Goal: Task Accomplishment & Management: Manage account settings

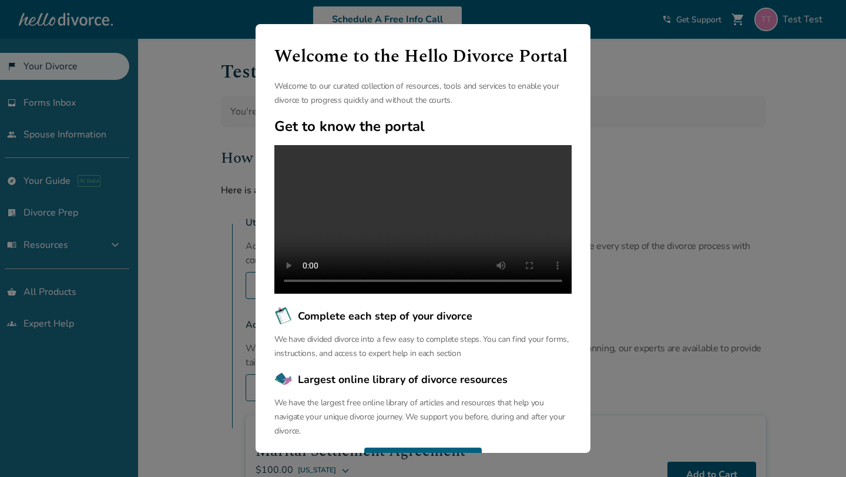
click at [187, 162] on div "Welcome to the Hello Divorce Portal Welcome to our curated collection of resour…" at bounding box center [423, 238] width 846 height 477
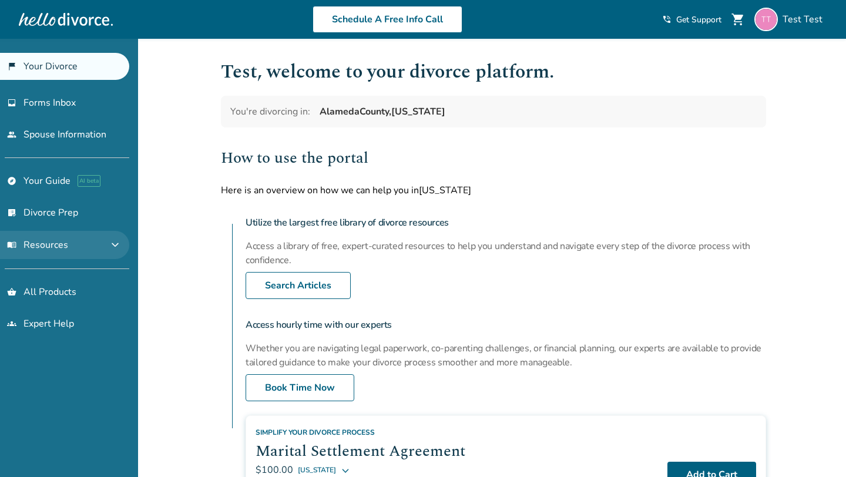
click at [113, 246] on button "menu_book Resources expand_more" at bounding box center [64, 245] width 129 height 28
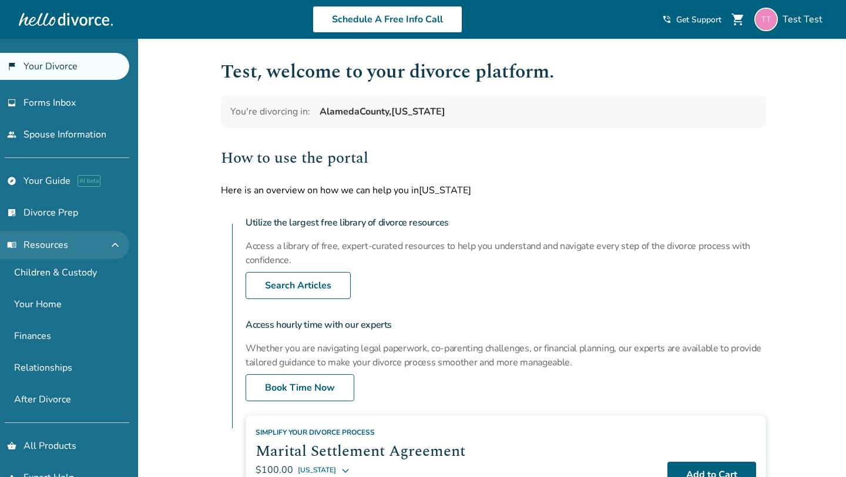
click at [122, 245] on span "expand_less" at bounding box center [115, 245] width 14 height 14
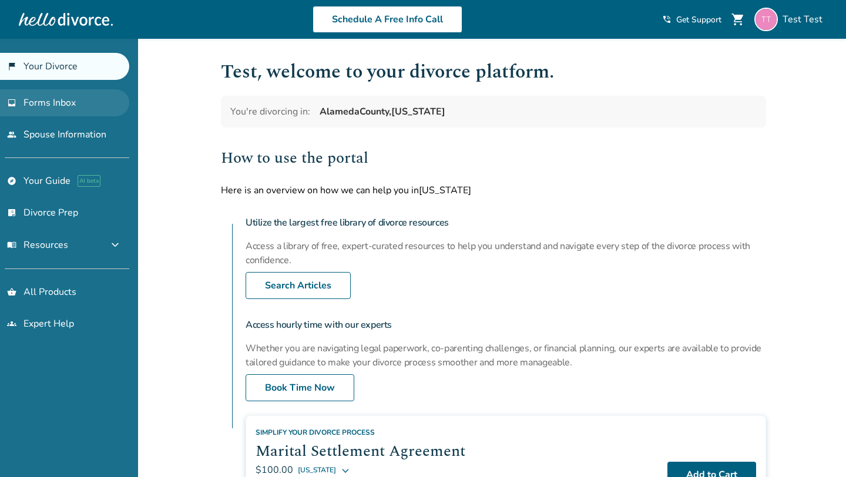
click at [101, 109] on link "inbox Forms Inbox" at bounding box center [64, 102] width 129 height 27
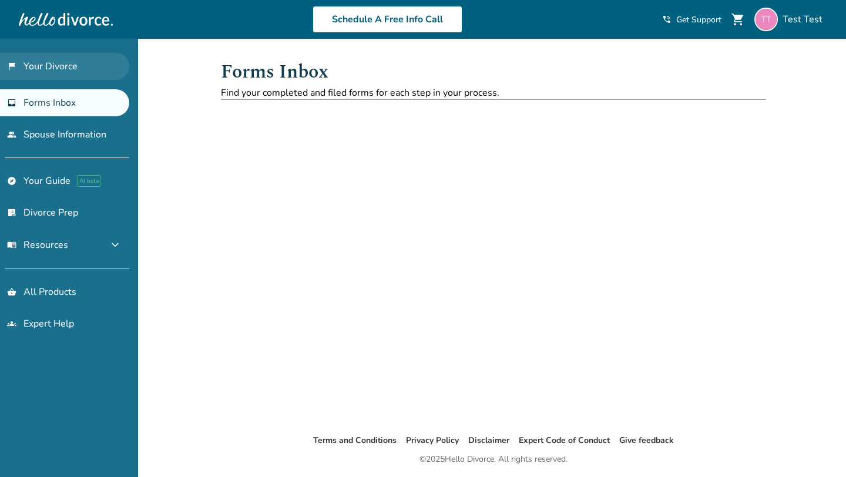
click at [57, 65] on link "flag_2 Your Divorce" at bounding box center [64, 66] width 129 height 27
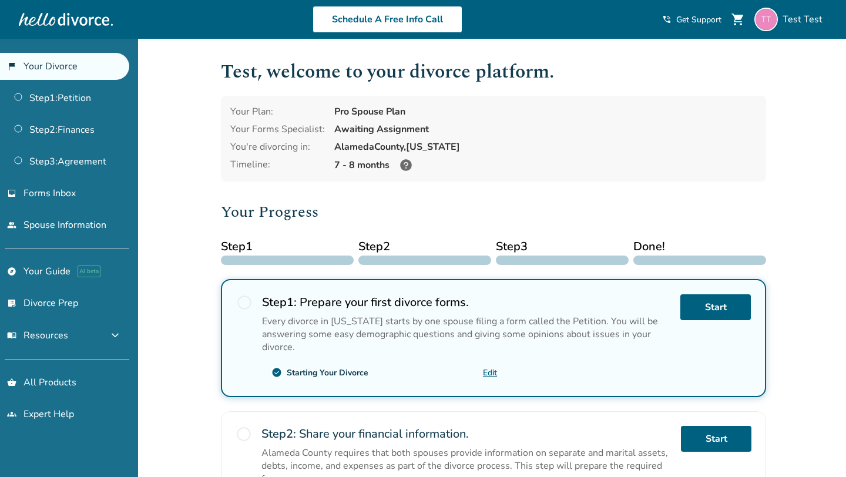
click at [432, 80] on h1 "Test , welcome to your divorce platform." at bounding box center [493, 72] width 545 height 29
click at [122, 332] on span "expand_more" at bounding box center [115, 335] width 14 height 14
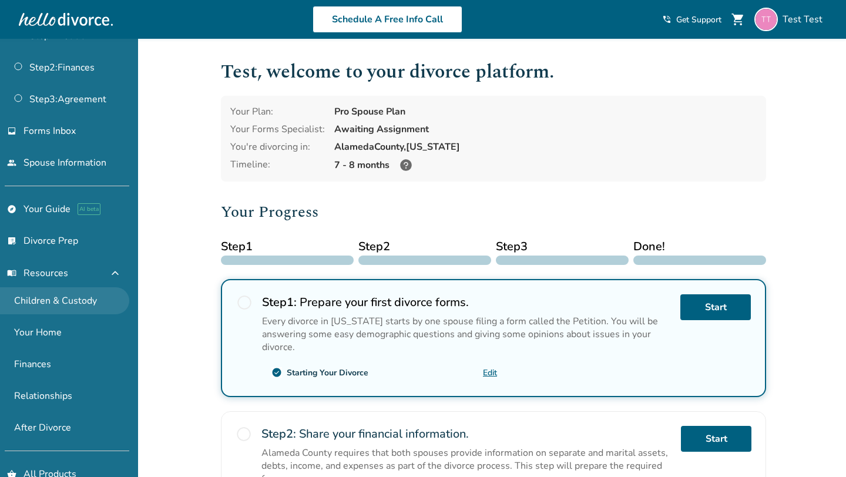
scroll to position [63, 0]
click at [783, 16] on div "Test Test" at bounding box center [790, 19] width 73 height 23
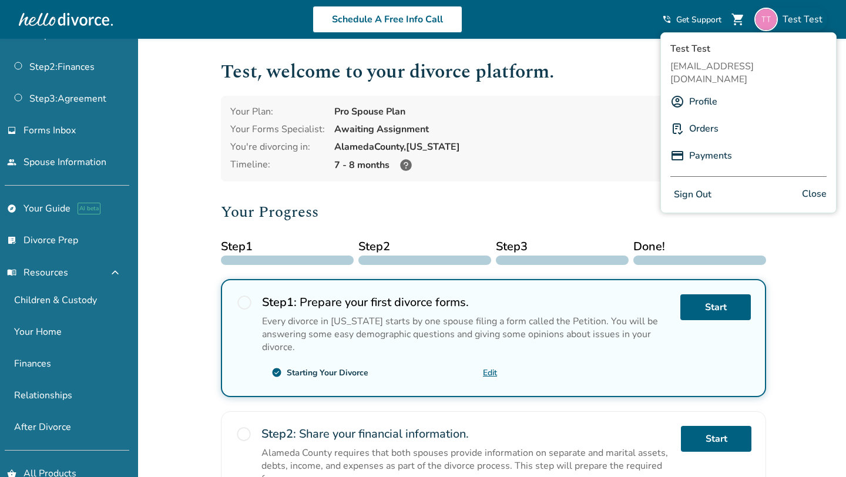
click at [711, 90] on link "Profile" at bounding box center [703, 101] width 28 height 22
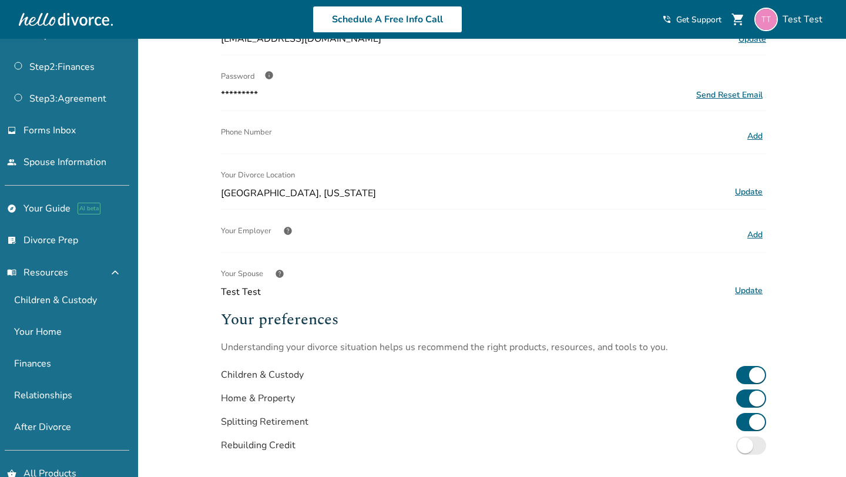
scroll to position [292, 0]
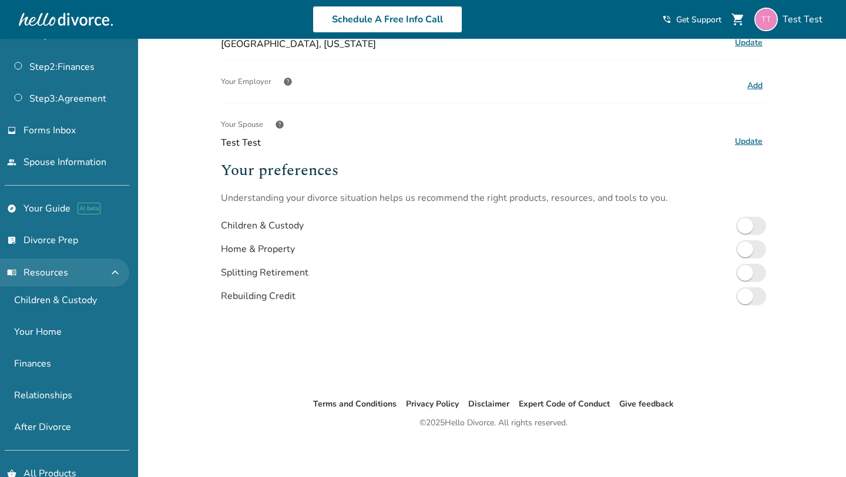
click at [122, 271] on span "expand_less" at bounding box center [115, 273] width 14 height 14
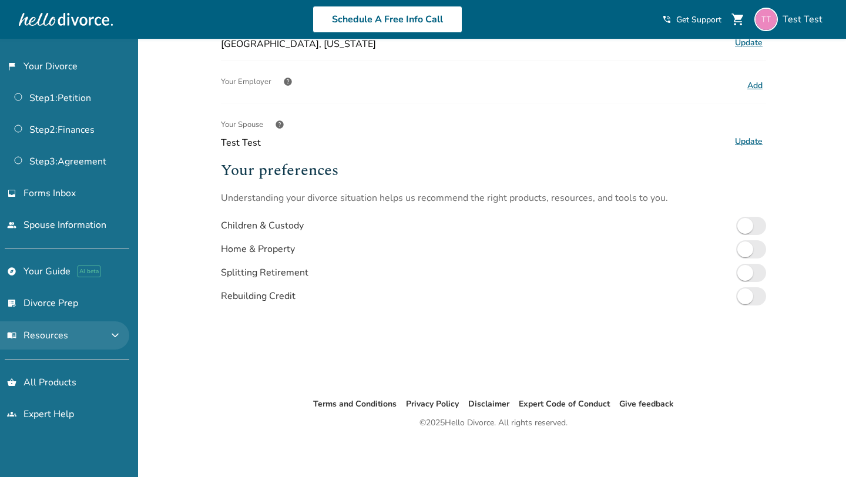
click at [124, 271] on link "explore Your Guide AI beta" at bounding box center [64, 271] width 129 height 27
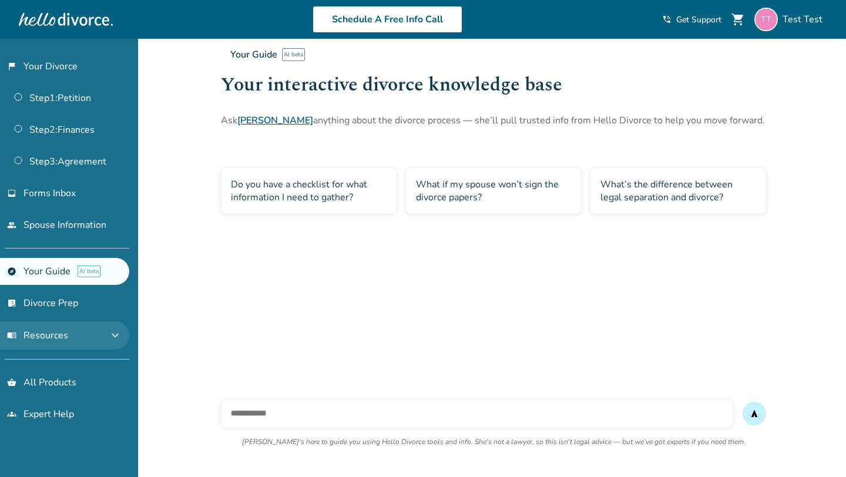
scroll to position [39, 0]
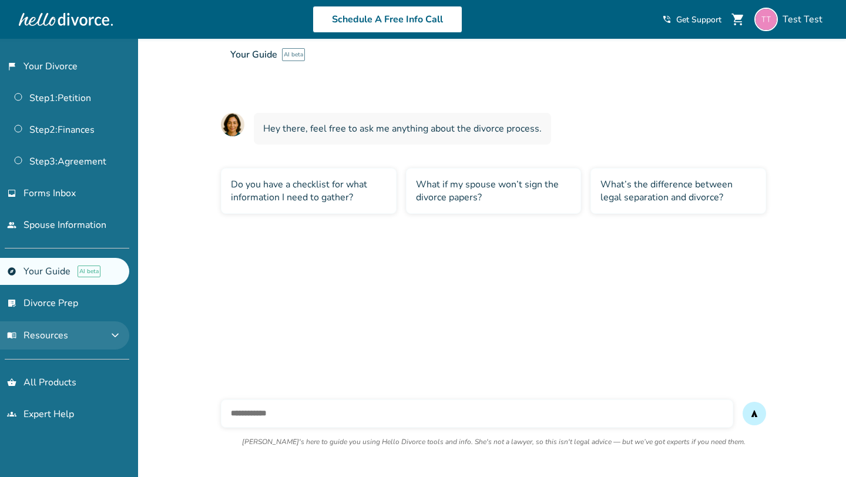
click at [122, 331] on span "expand_more" at bounding box center [115, 335] width 14 height 14
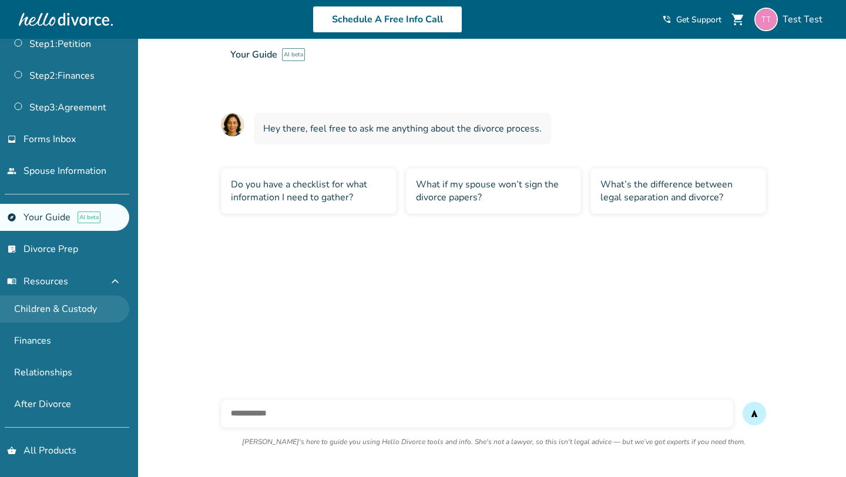
scroll to position [59, 0]
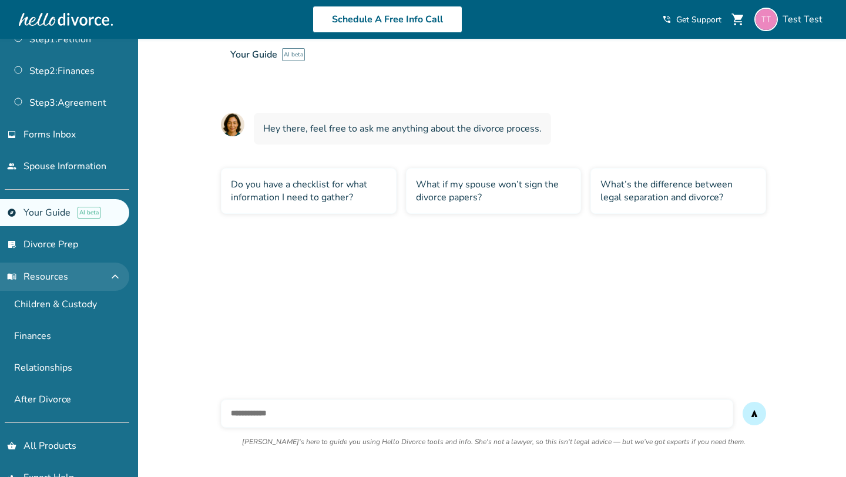
click at [76, 271] on button "menu_book Resources expand_less" at bounding box center [64, 277] width 129 height 28
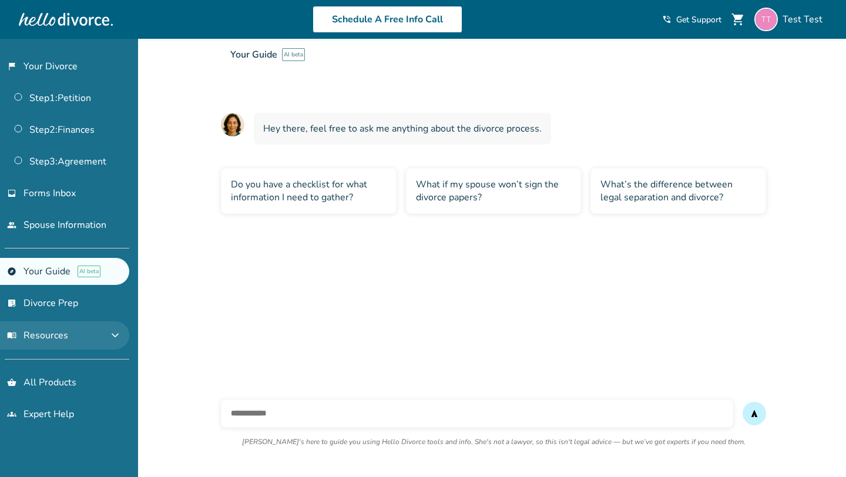
click at [97, 327] on button "menu_book Resources expand_more" at bounding box center [64, 335] width 129 height 28
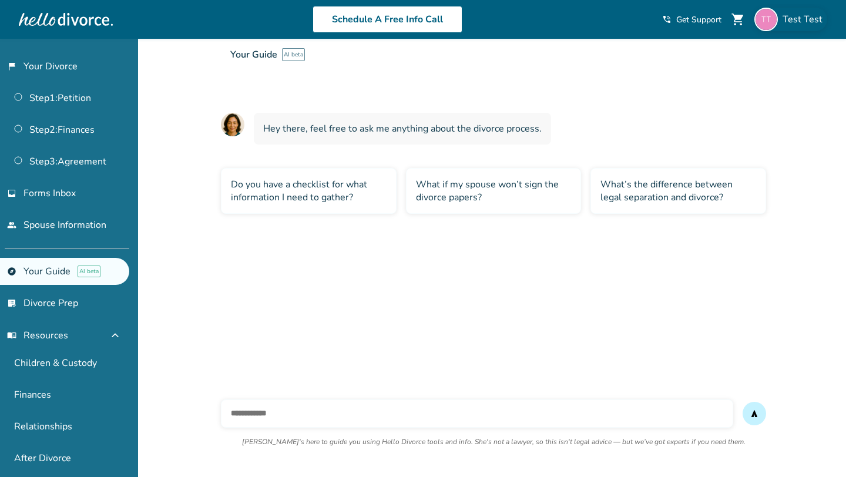
click at [791, 26] on div "Test Test" at bounding box center [790, 19] width 73 height 23
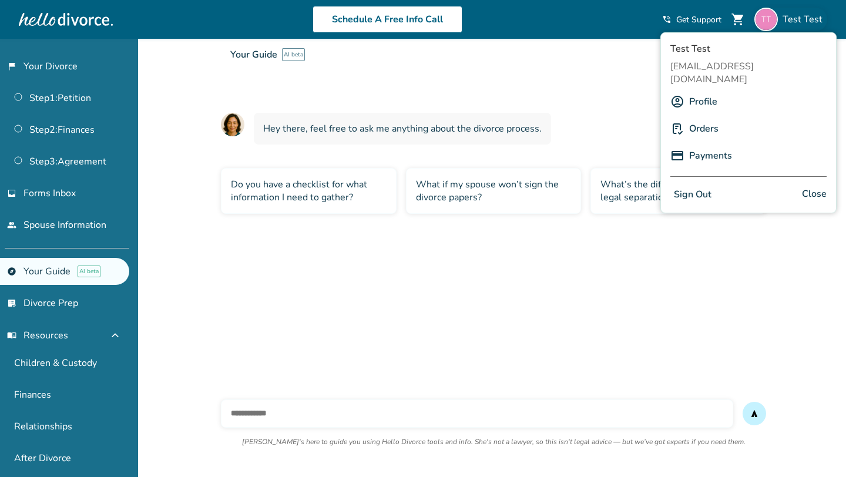
click at [717, 90] on div "Profile" at bounding box center [748, 101] width 156 height 22
click at [704, 90] on link "Profile" at bounding box center [703, 101] width 28 height 22
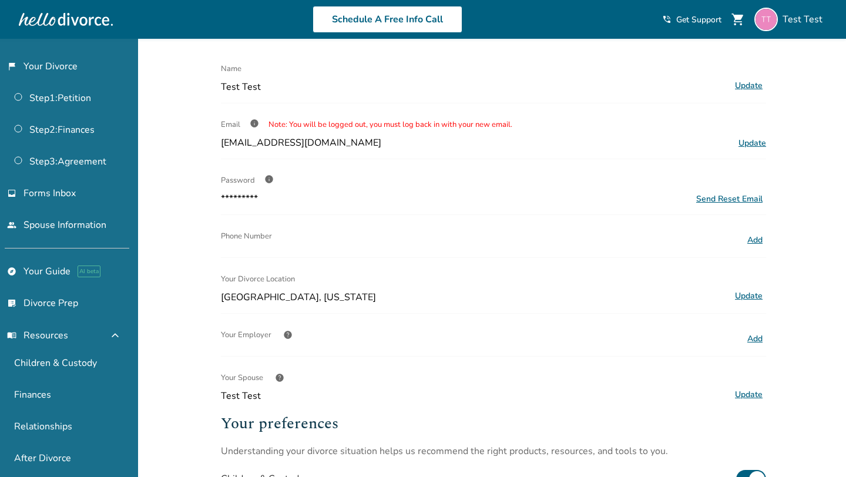
scroll to position [292, 0]
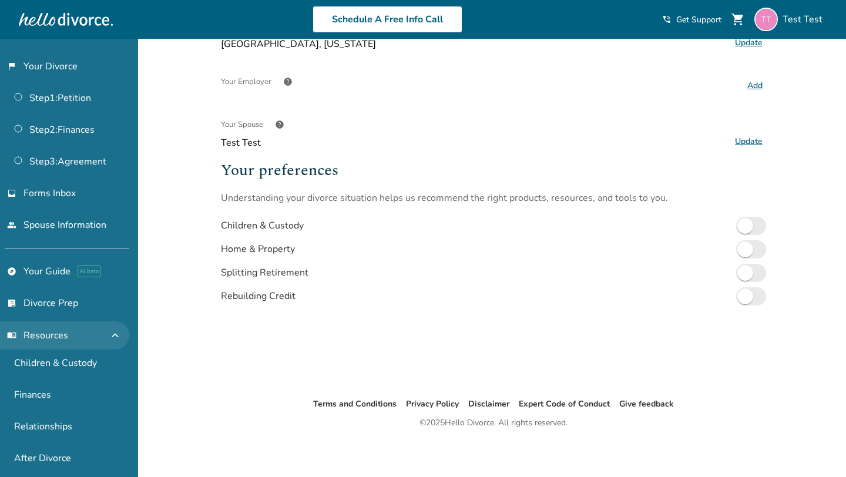
click at [129, 325] on button "menu_book Resources expand_less" at bounding box center [64, 335] width 129 height 28
click at [122, 328] on span "expand_more" at bounding box center [115, 335] width 14 height 14
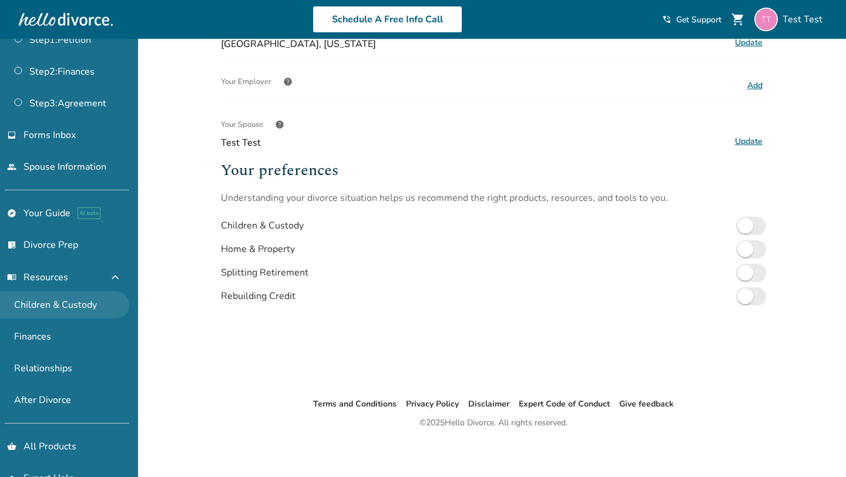
scroll to position [83, 0]
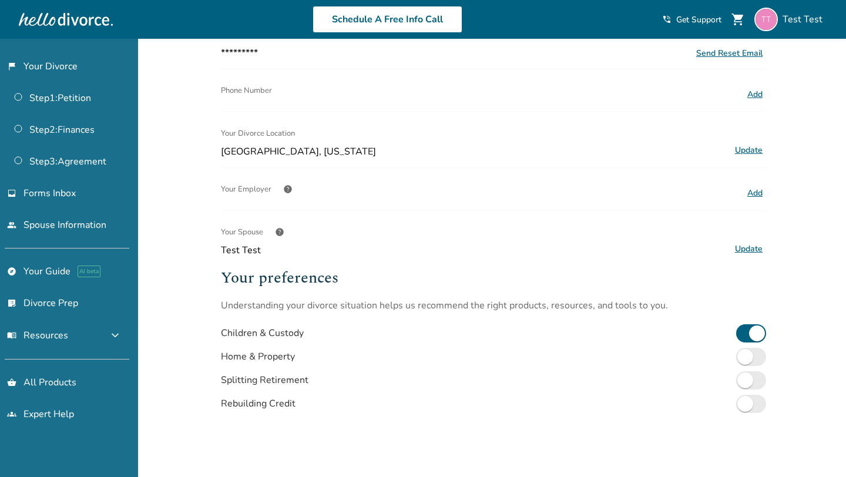
scroll to position [292, 0]
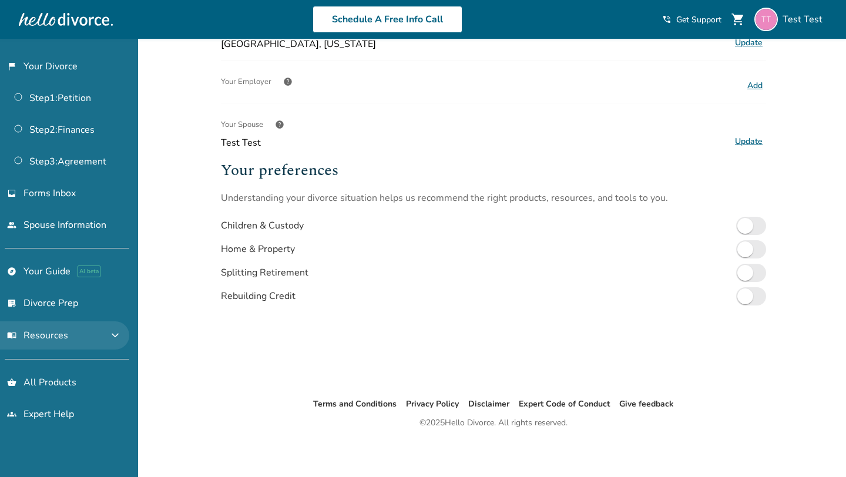
click at [121, 328] on span "expand_more" at bounding box center [115, 335] width 14 height 14
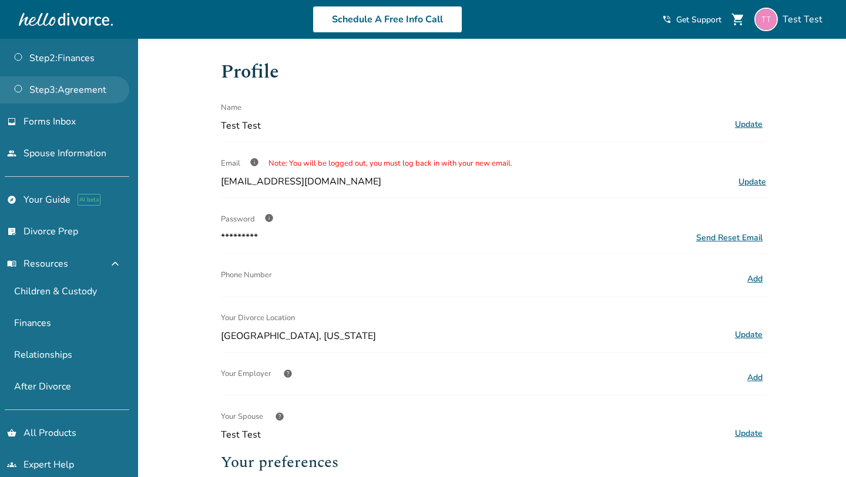
scroll to position [0, 0]
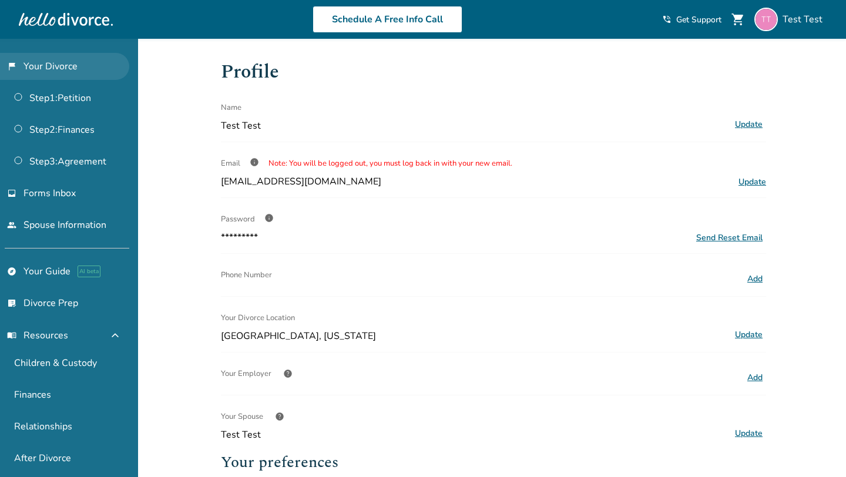
click at [64, 53] on link "flag_2 Your Divorce" at bounding box center [64, 66] width 129 height 27
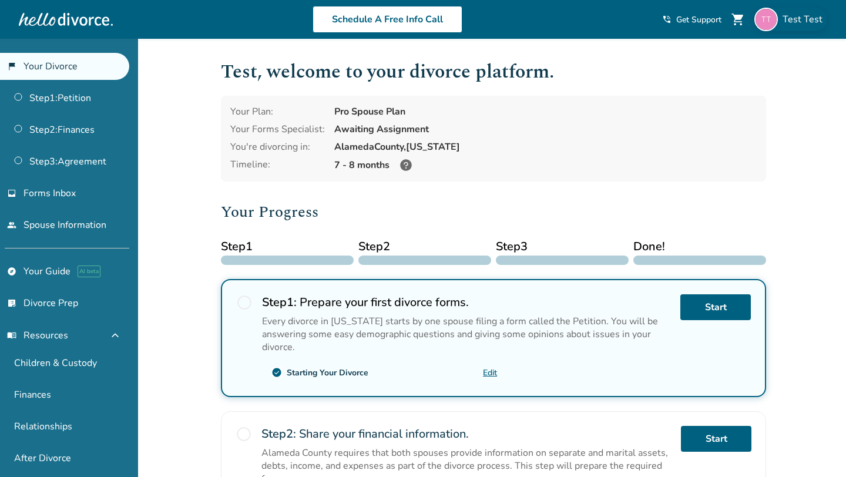
click at [772, 12] on img at bounding box center [765, 19] width 23 height 23
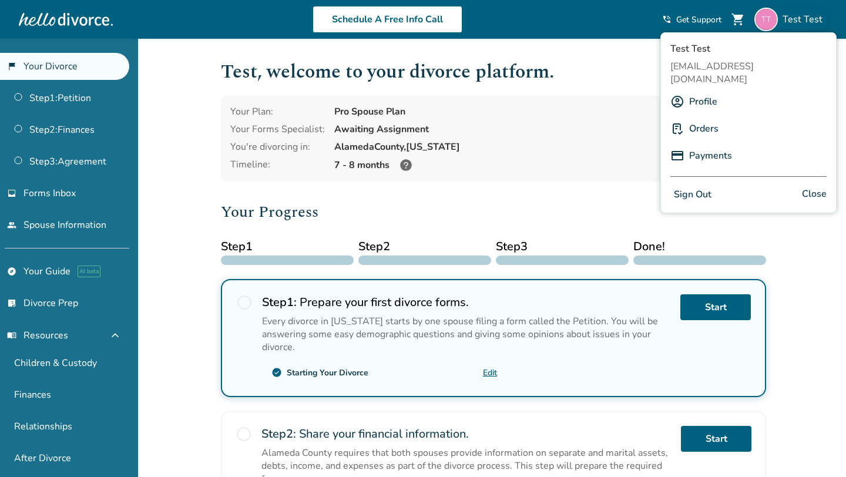
click at [168, 145] on div "Added to cart Test , welcome to your divorce platform. Your Plan: Pro Spouse Pl…" at bounding box center [423, 446] width 846 height 815
